Goal: Information Seeking & Learning: Stay updated

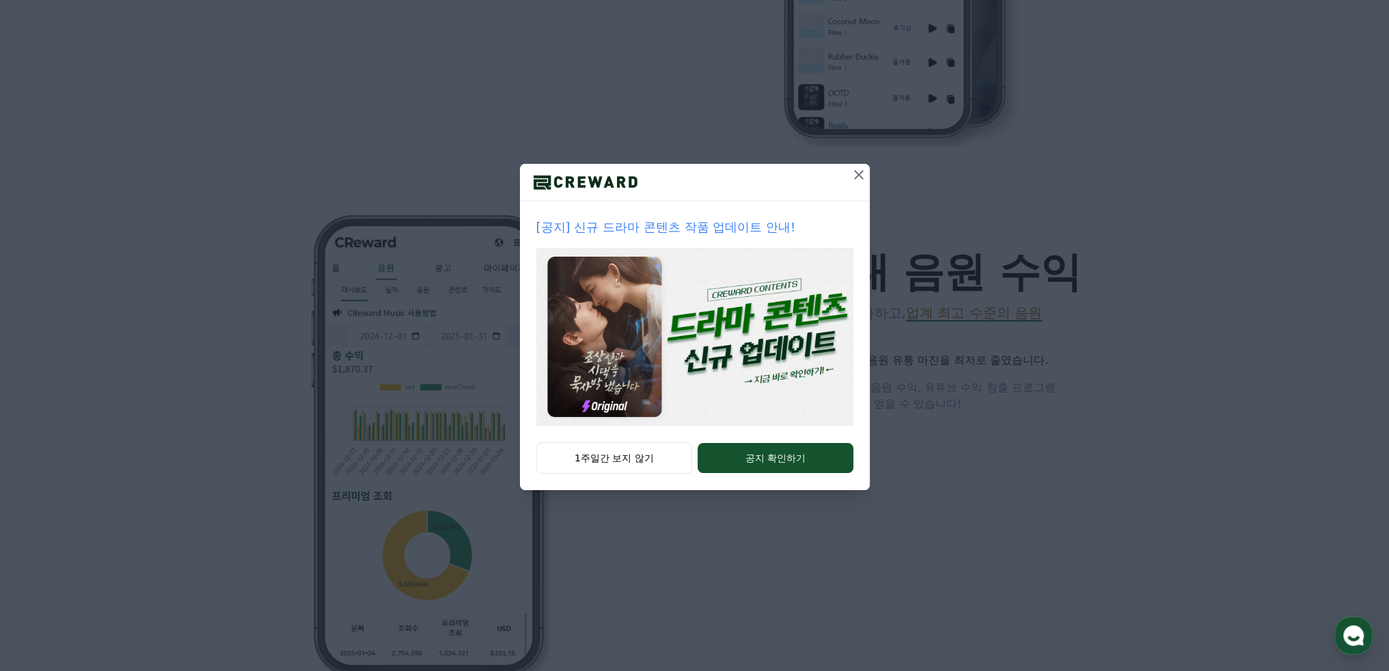
scroll to position [1161, 0]
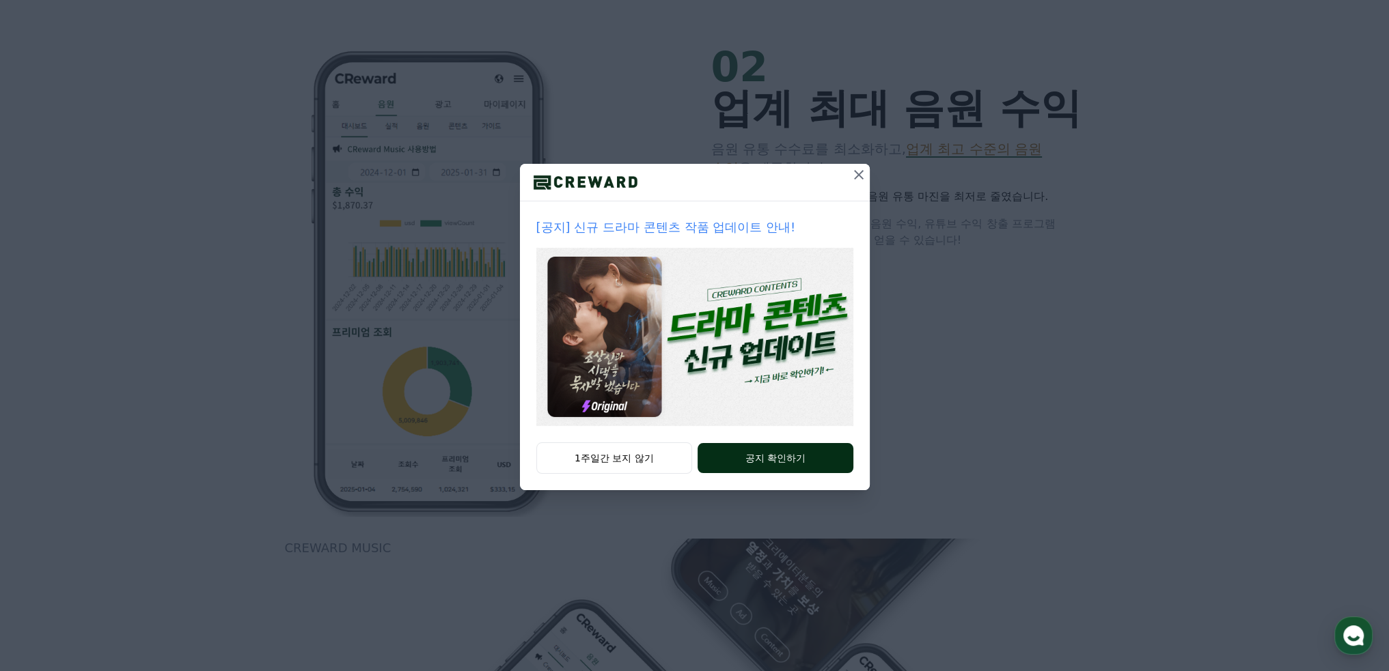
click at [767, 454] on button "공지 확인하기" at bounding box center [774, 458] width 155 height 30
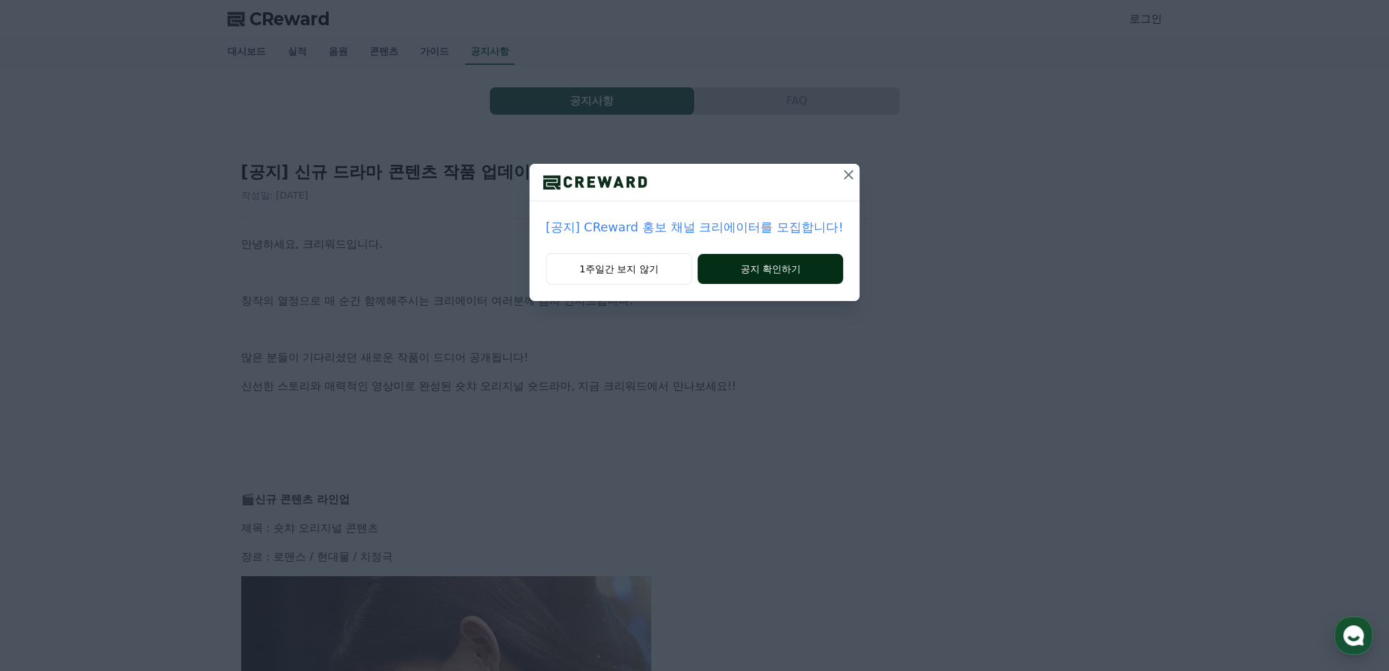
click at [771, 275] on button "공지 확인하기" at bounding box center [769, 269] width 145 height 30
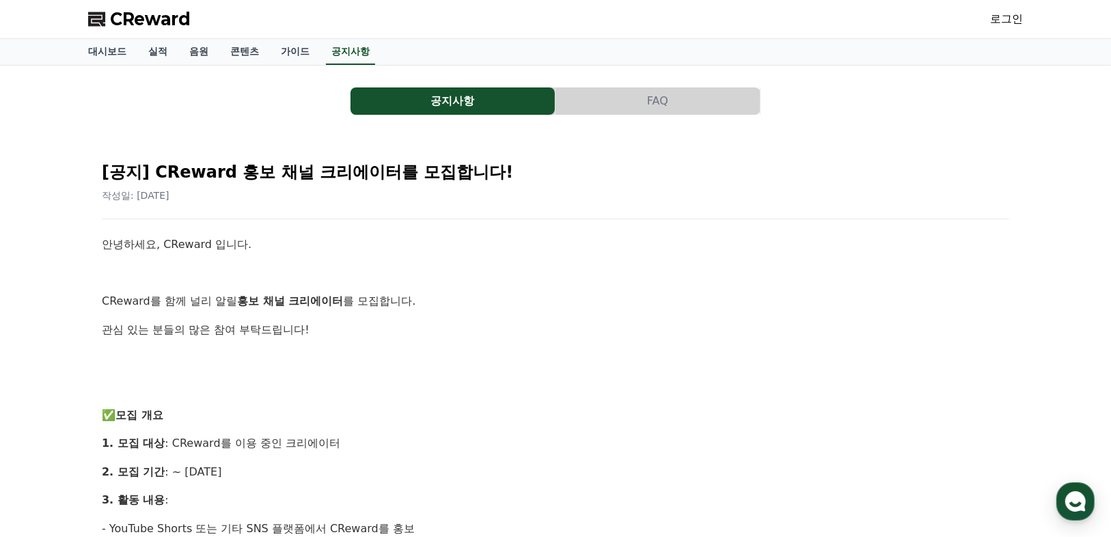
click at [426, 295] on p "CReward를 함께 널리 알릴 홍보 채널 크리에이터 를 모집합니다." at bounding box center [555, 301] width 907 height 18
